Goal: Information Seeking & Learning: Learn about a topic

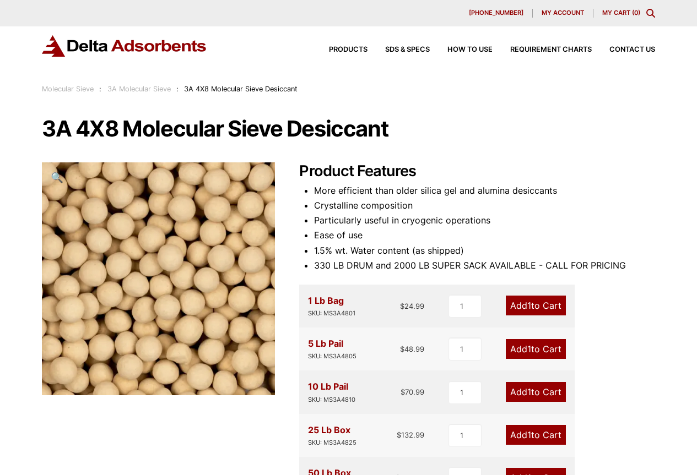
click at [588, 165] on h2 "Product Features" at bounding box center [477, 171] width 356 height 18
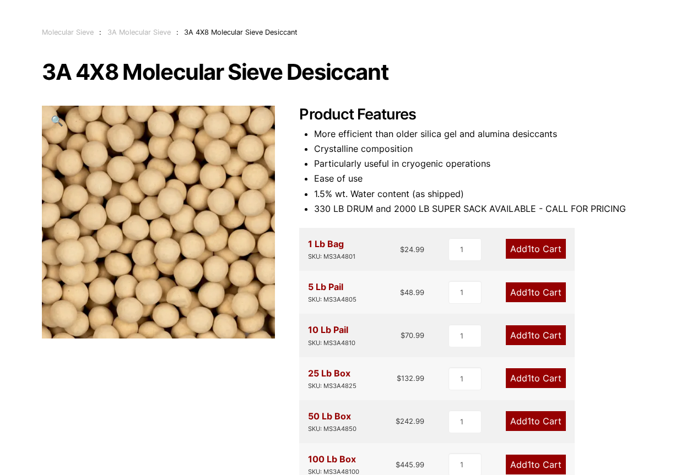
scroll to position [110, 0]
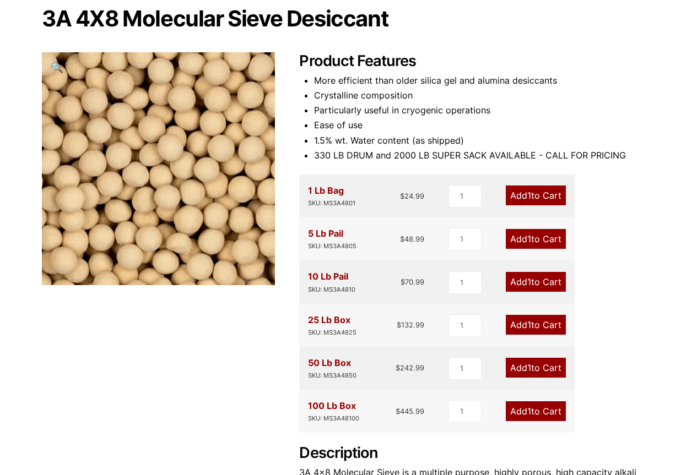
click at [405, 329] on bdi "$ 132.99" at bounding box center [410, 324] width 28 height 9
copy bdi "132.99"
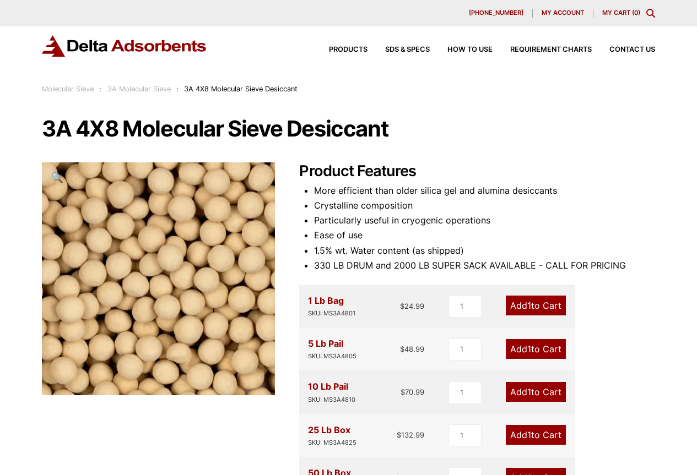
click at [280, 129] on h1 "3A 4X8 Molecular Sieve Desiccant" at bounding box center [348, 128] width 613 height 23
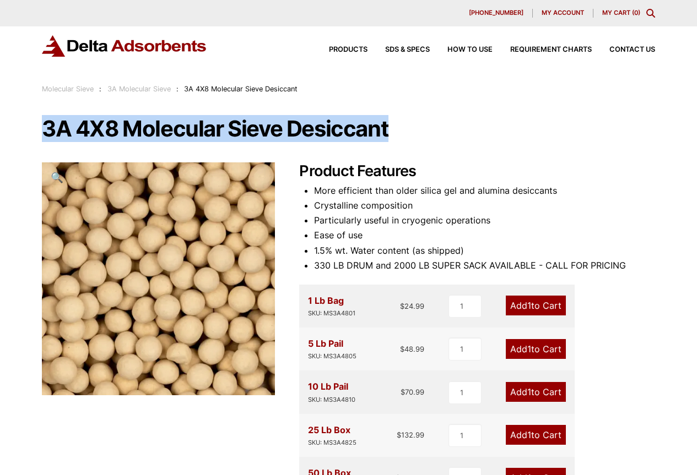
click at [280, 129] on h1 "3A 4X8 Molecular Sieve Desiccant" at bounding box center [348, 128] width 613 height 23
copy h1 "3A 4X8 Molecular Sieve Desiccant"
